Goal: Information Seeking & Learning: Check status

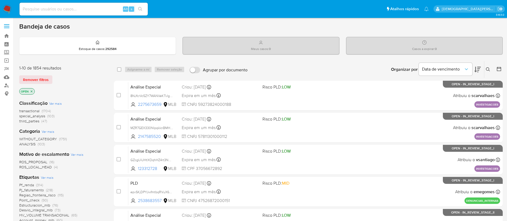
click at [91, 11] on input at bounding box center [84, 9] width 128 height 7
paste input "1199499590"
type input "1199499590"
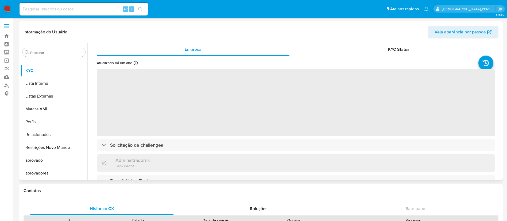
scroll to position [290, 0]
select select "10"
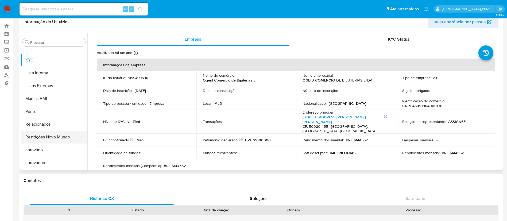
scroll to position [0, 0]
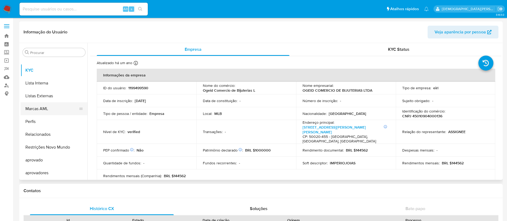
click at [52, 110] on button "Marcas AML" at bounding box center [52, 108] width 63 height 13
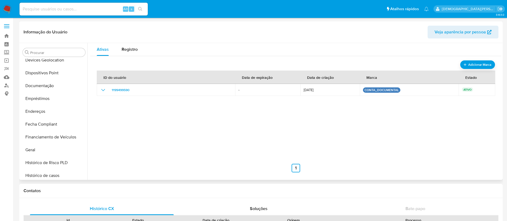
scroll to position [120, 0]
click at [51, 108] on button "Fecha Compliant" at bounding box center [52, 111] width 63 height 13
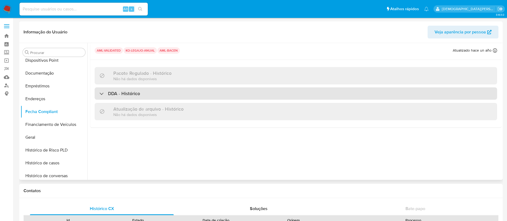
click at [136, 98] on div "DDA - Histórico" at bounding box center [296, 93] width 402 height 12
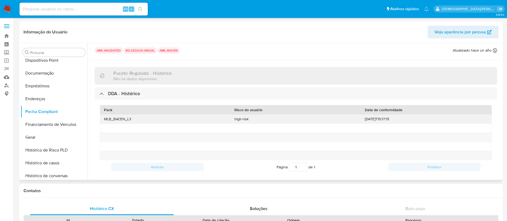
drag, startPoint x: 362, startPoint y: 117, endPoint x: 407, endPoint y: 120, distance: 44.7
click at [407, 120] on div "[DATE]T15:17:15" at bounding box center [426, 119] width 130 height 9
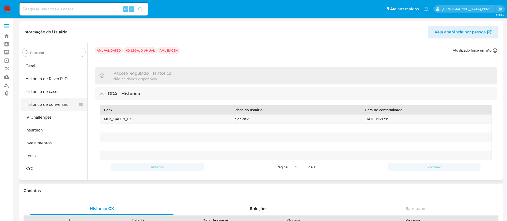
scroll to position [240, 0]
